Goal: Task Accomplishment & Management: Use online tool/utility

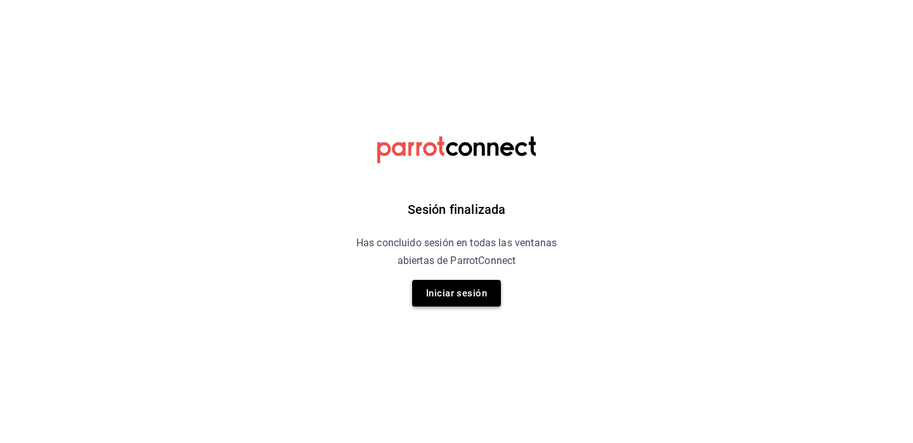
click at [455, 294] on button "Iniciar sesión" at bounding box center [456, 293] width 89 height 27
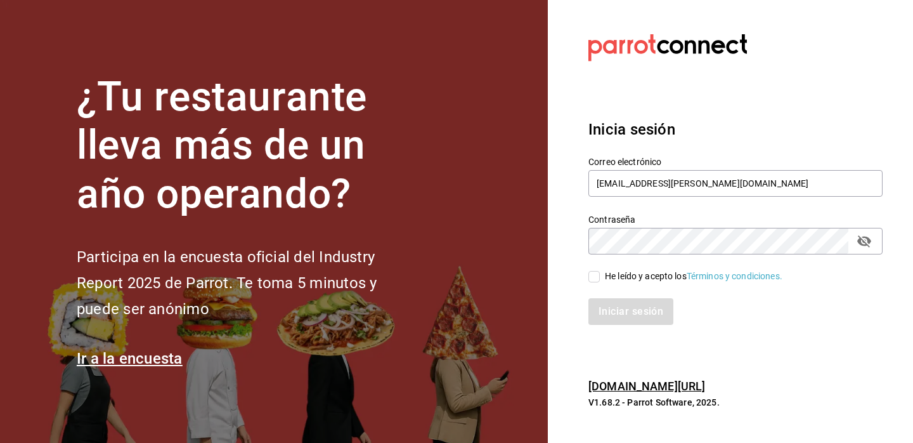
click at [596, 273] on input "He leído y acepto los Términos y condiciones." at bounding box center [594, 276] width 11 height 11
checkbox input "true"
click at [611, 312] on button "Iniciar sesión" at bounding box center [632, 311] width 86 height 27
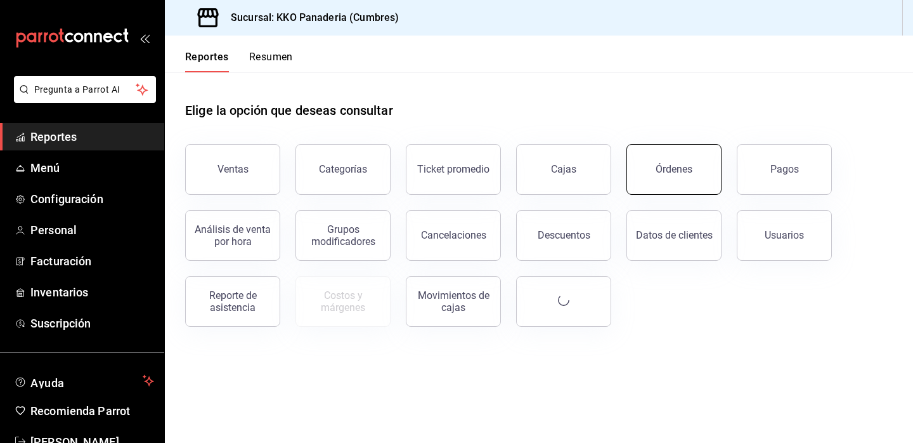
click at [662, 161] on button "Órdenes" at bounding box center [674, 169] width 95 height 51
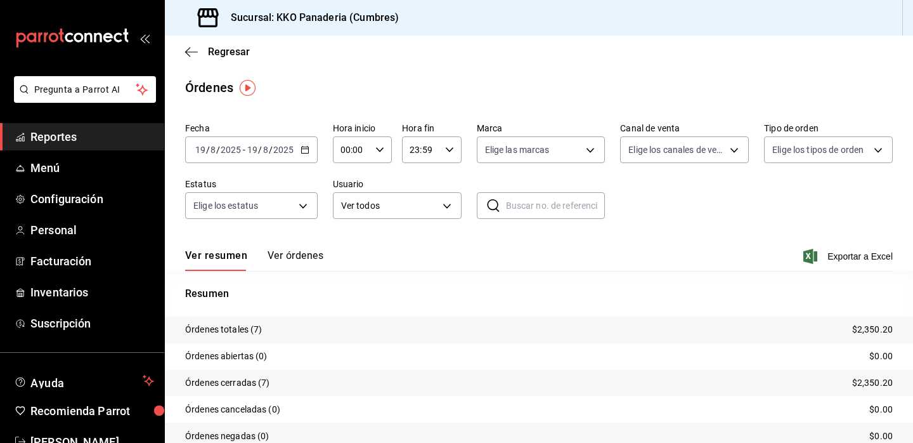
click at [285, 256] on button "Ver órdenes" at bounding box center [296, 260] width 56 height 22
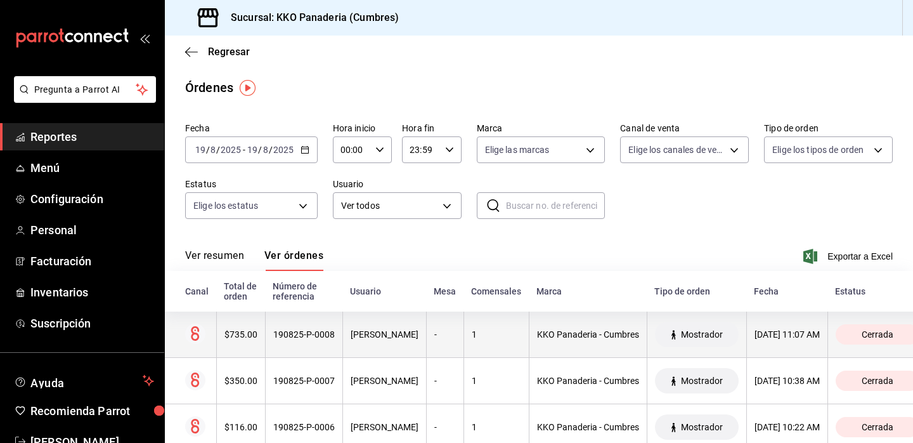
click at [237, 344] on th "$735.00" at bounding box center [240, 334] width 49 height 46
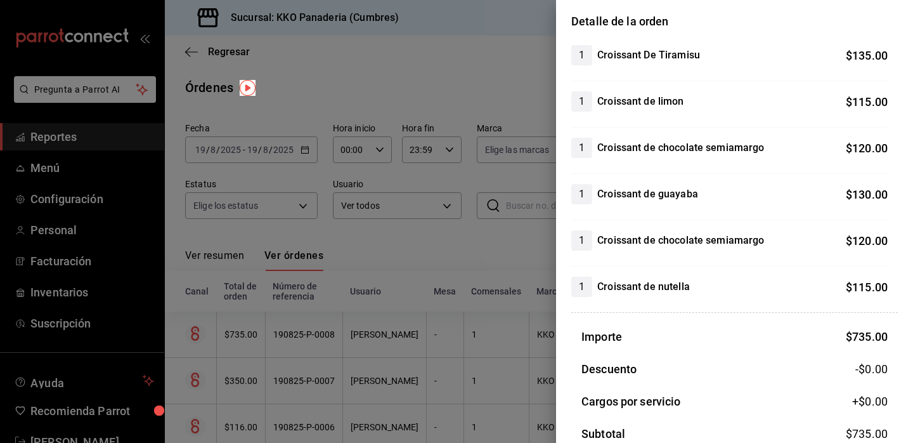
scroll to position [133, 0]
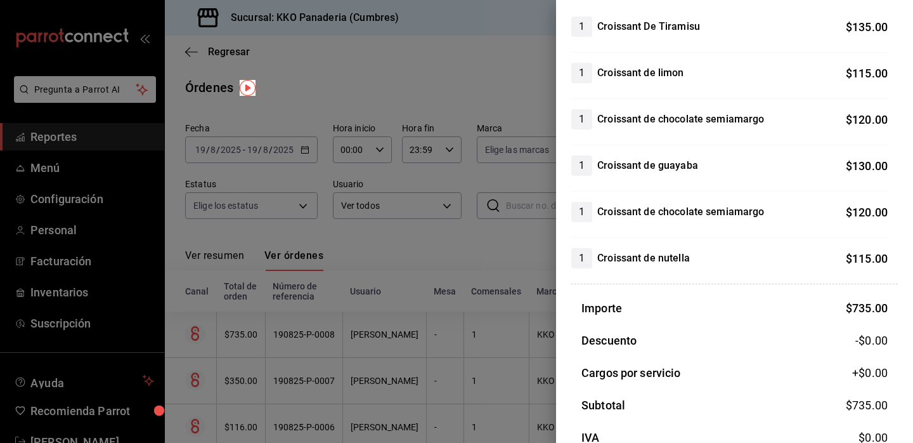
click at [362, 195] on div at bounding box center [456, 221] width 913 height 443
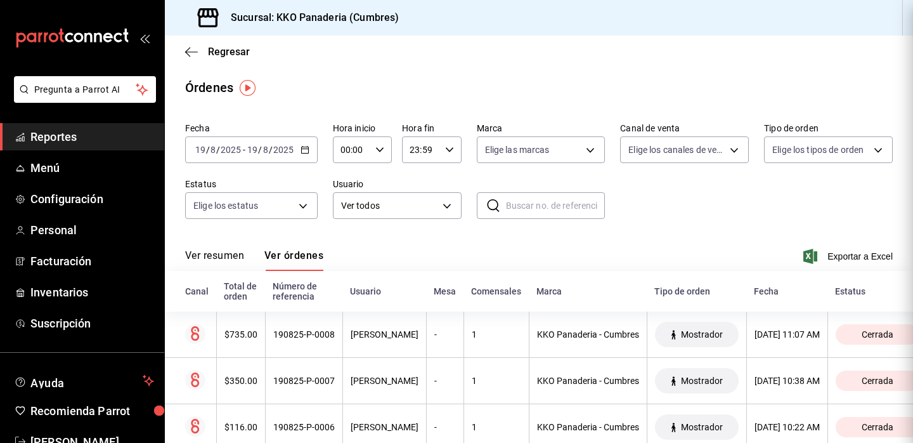
scroll to position [0, 0]
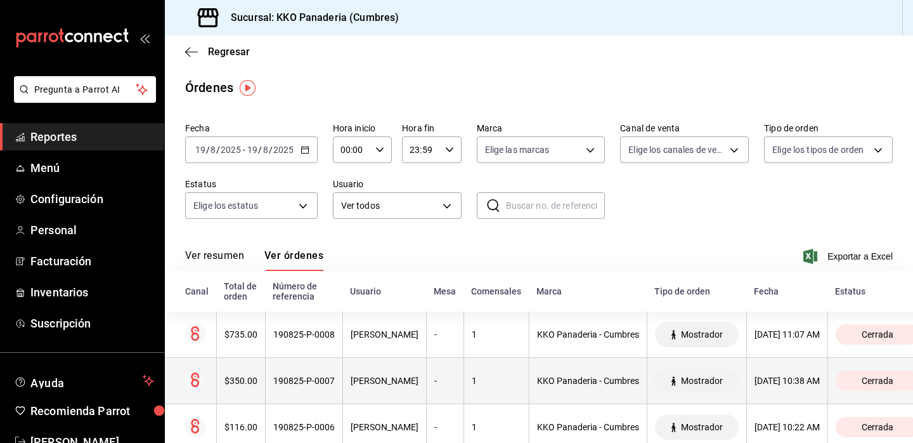
click at [234, 387] on th "$350.00" at bounding box center [240, 381] width 49 height 46
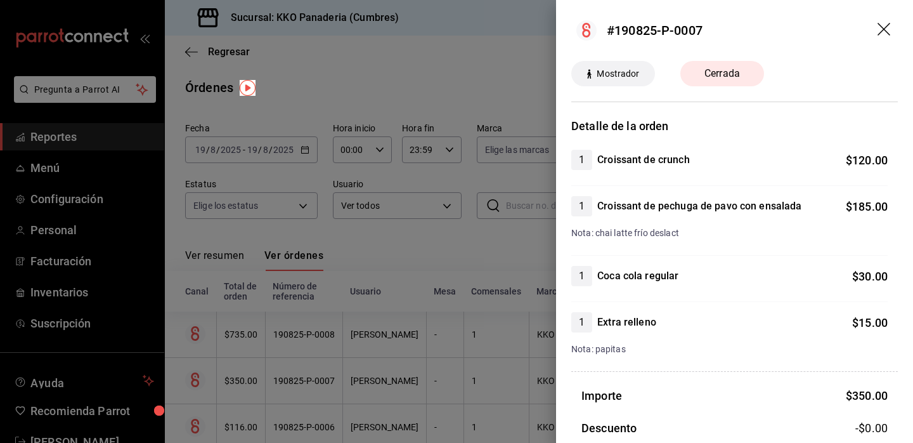
click at [259, 389] on div at bounding box center [456, 221] width 913 height 443
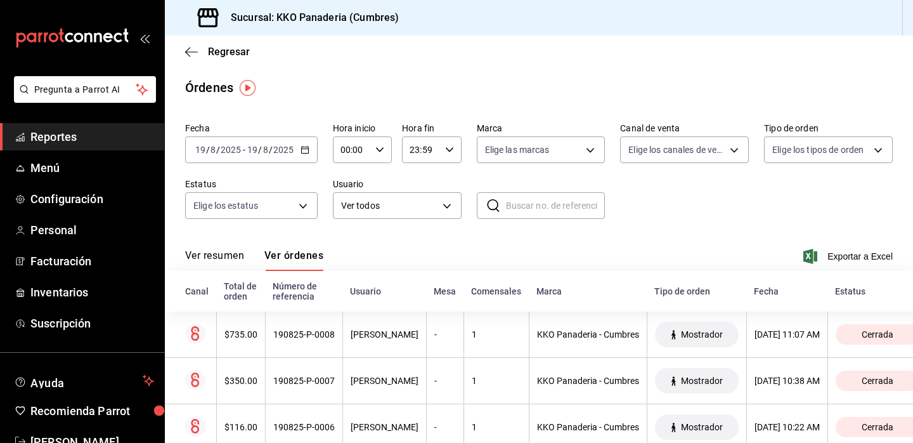
click at [47, 138] on span "Reportes" at bounding box center [92, 136] width 124 height 17
